Goal: Task Accomplishment & Management: Use online tool/utility

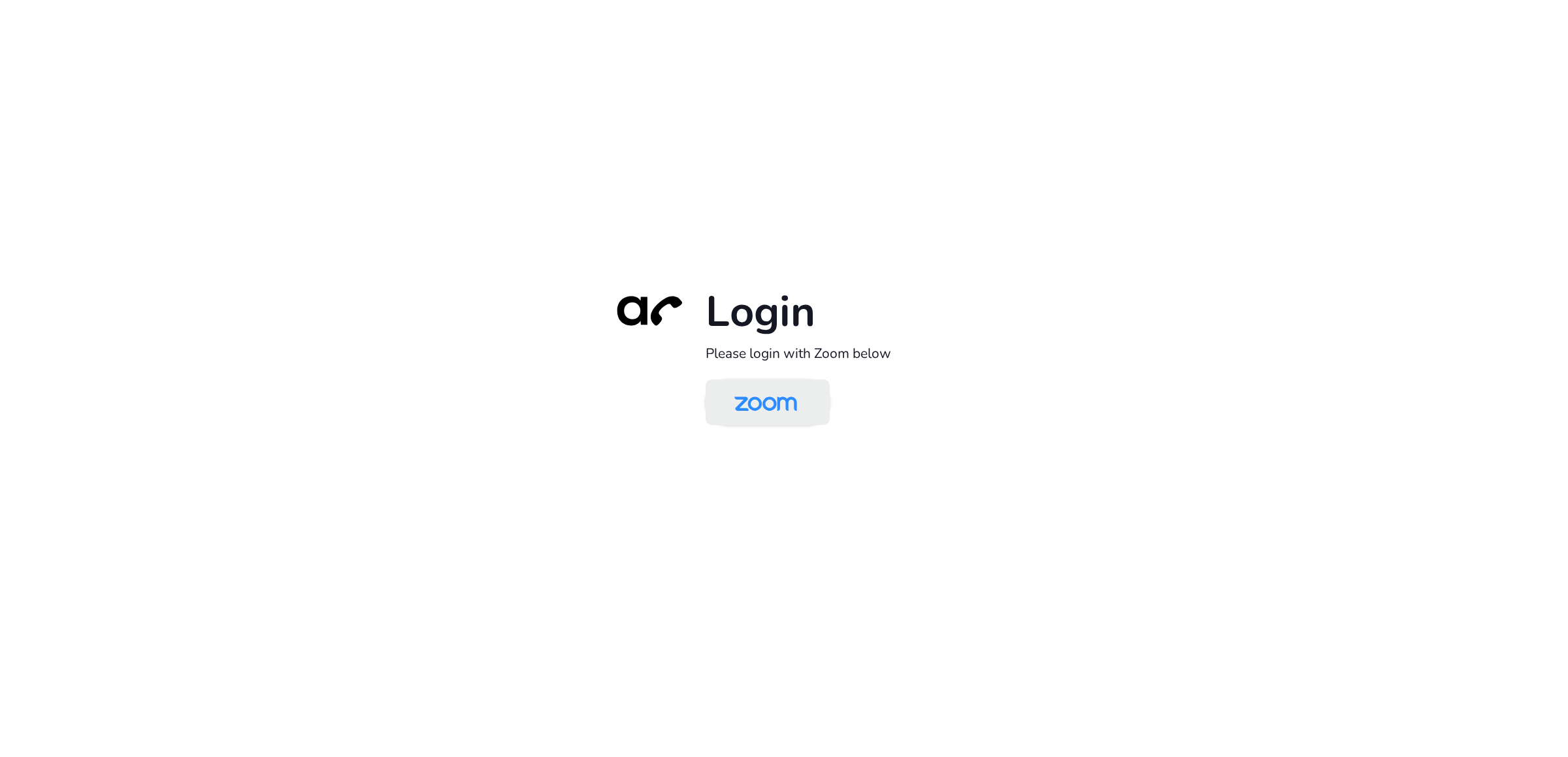
click at [786, 414] on img at bounding box center [765, 403] width 90 height 42
click at [768, 389] on img at bounding box center [765, 403] width 90 height 42
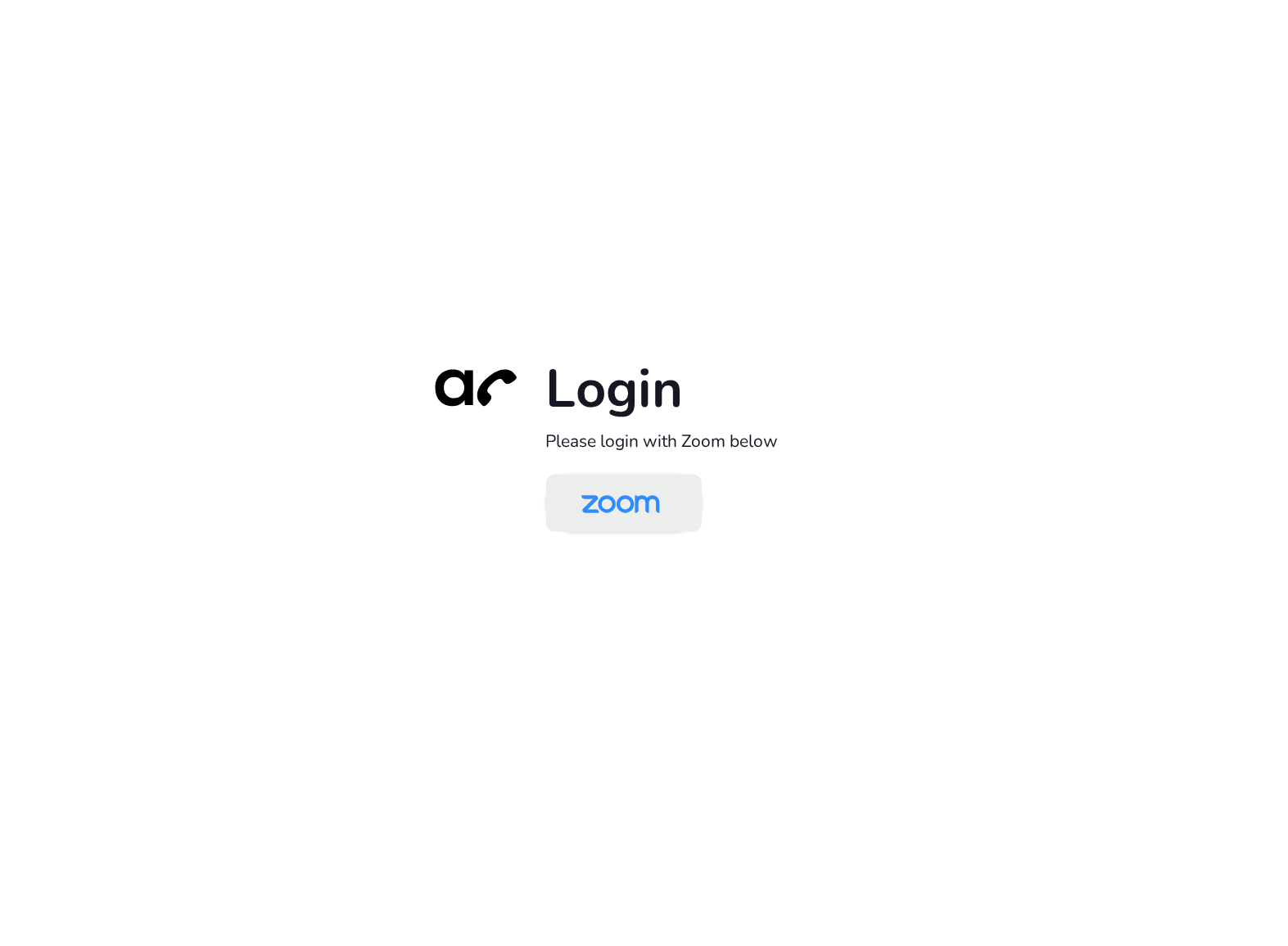
click at [612, 504] on img at bounding box center [620, 504] width 113 height 53
drag, startPoint x: 565, startPoint y: 229, endPoint x: 569, endPoint y: 263, distance: 34.2
click at [565, 229] on div "Login Please login with Zoom below" at bounding box center [644, 473] width 1288 height 946
drag, startPoint x: 544, startPoint y: 172, endPoint x: 537, endPoint y: 94, distance: 78.3
click at [544, 172] on div "Login Please login with Zoom below" at bounding box center [644, 473] width 1288 height 946
